Goal: Task Accomplishment & Management: Use online tool/utility

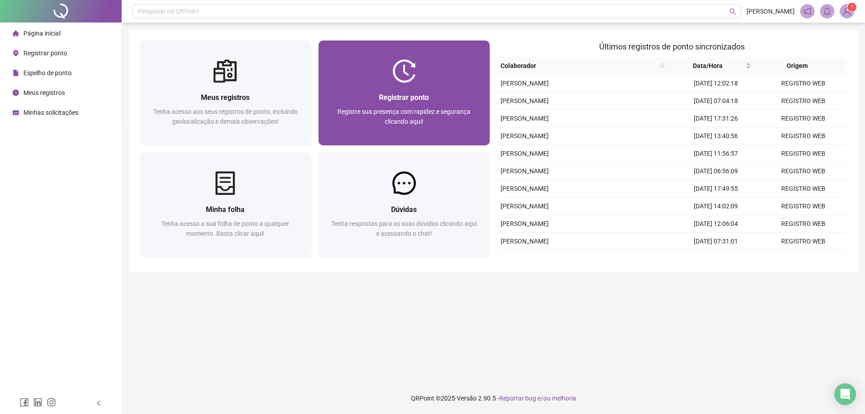
click at [381, 77] on div at bounding box center [405, 70] width 172 height 23
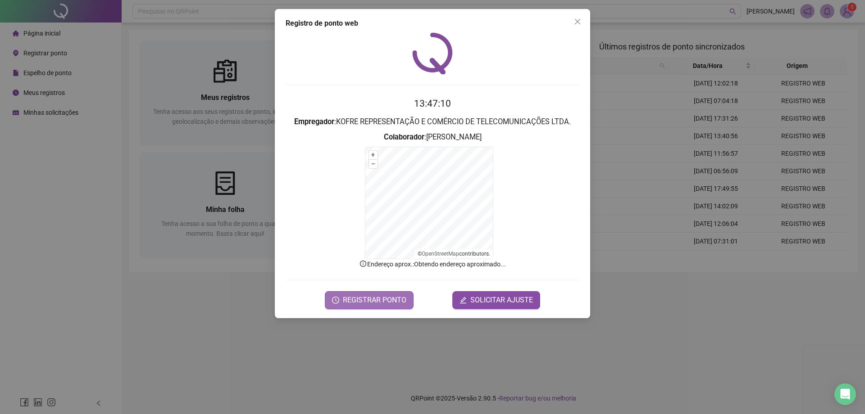
click at [373, 301] on span "REGISTRAR PONTO" at bounding box center [375, 300] width 64 height 11
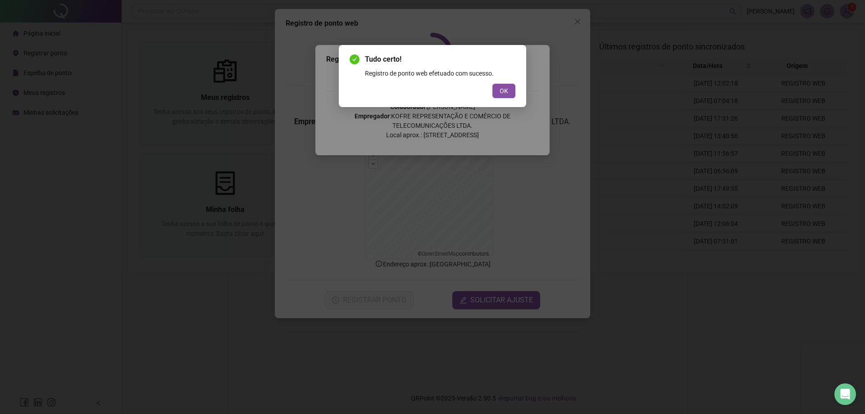
click at [507, 99] on div "Tudo certo! Registro de ponto web efetuado com sucesso. OK" at bounding box center [432, 76] width 187 height 62
click at [509, 94] on button "OK" at bounding box center [503, 91] width 23 height 14
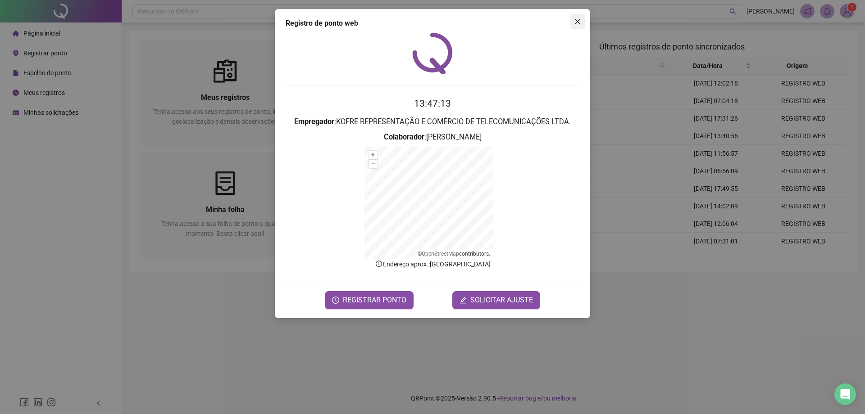
click at [574, 20] on span "Close" at bounding box center [577, 21] width 14 height 7
